Goal: Check status: Check status

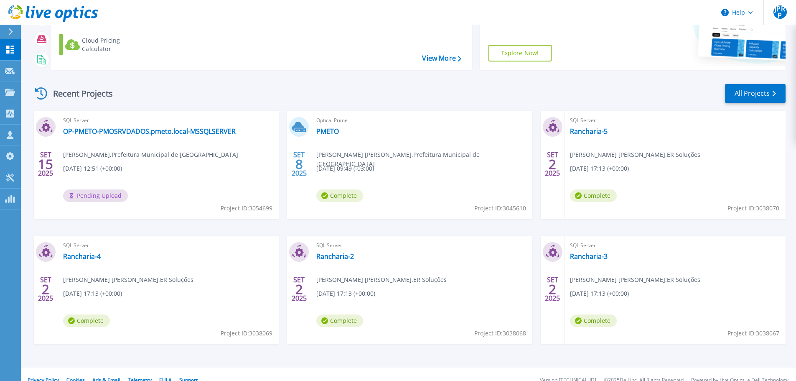
scroll to position [117, 0]
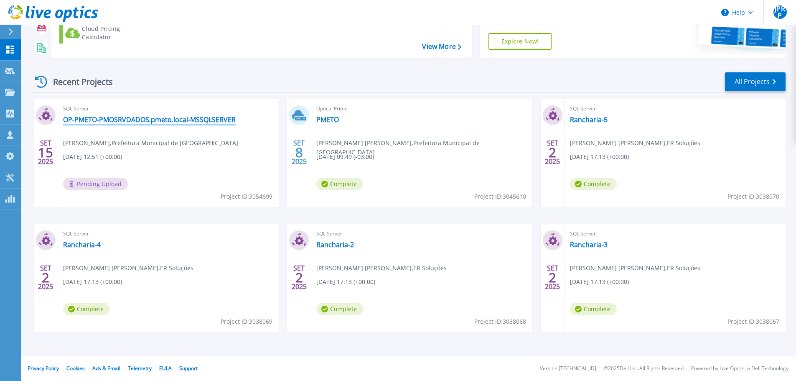
click at [130, 120] on link "OP-PMETO-PMOSRVDADOS.pmeto.local-MSSQLSERVER" at bounding box center [149, 119] width 173 height 8
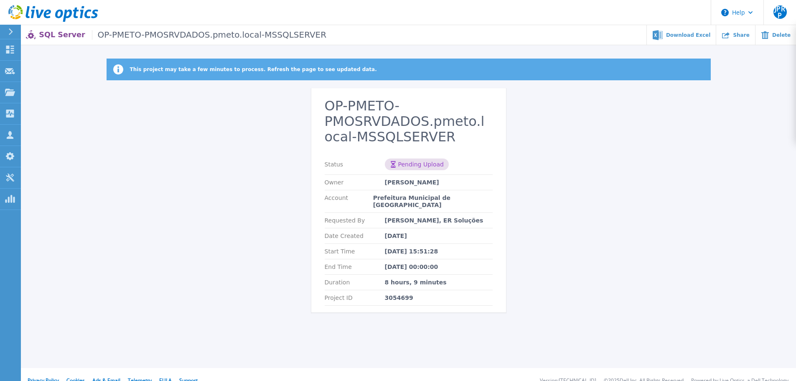
click at [43, 13] on icon at bounding box center [53, 13] width 90 height 17
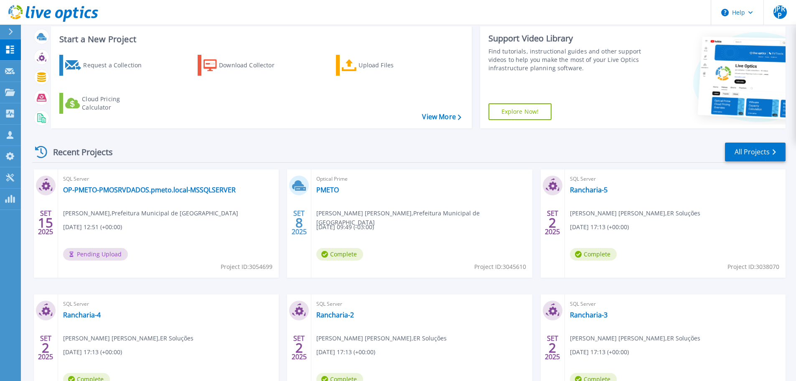
scroll to position [117, 0]
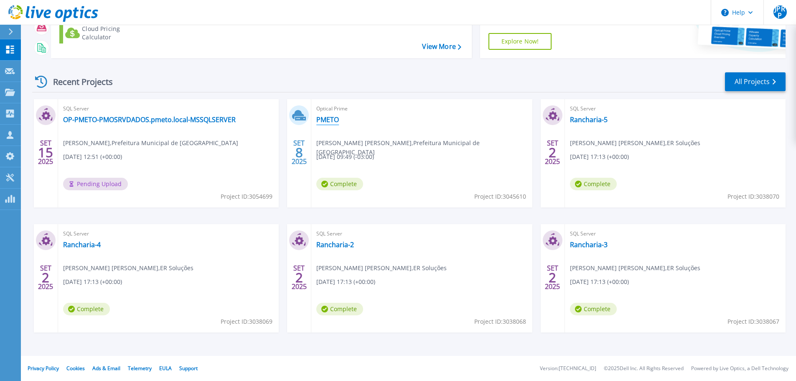
click at [330, 115] on link "PMETO" at bounding box center [327, 119] width 23 height 8
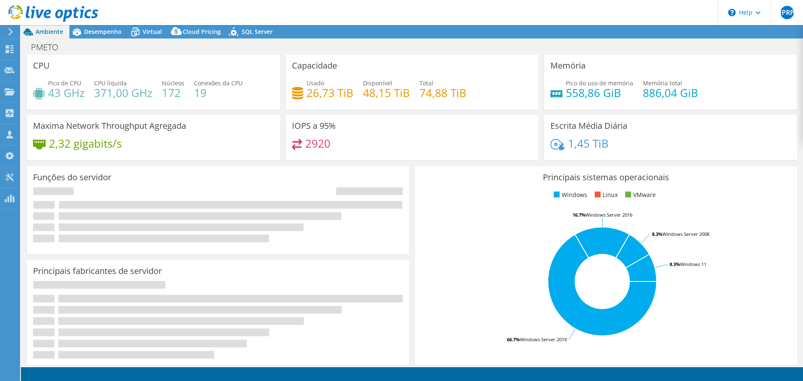
select select "USD"
